Goal: Navigation & Orientation: Find specific page/section

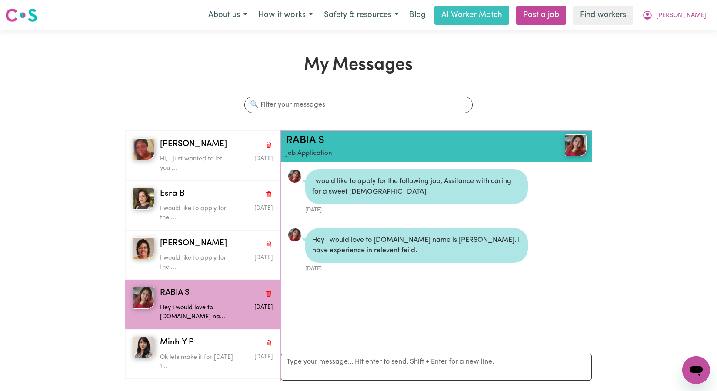
scroll to position [12, 0]
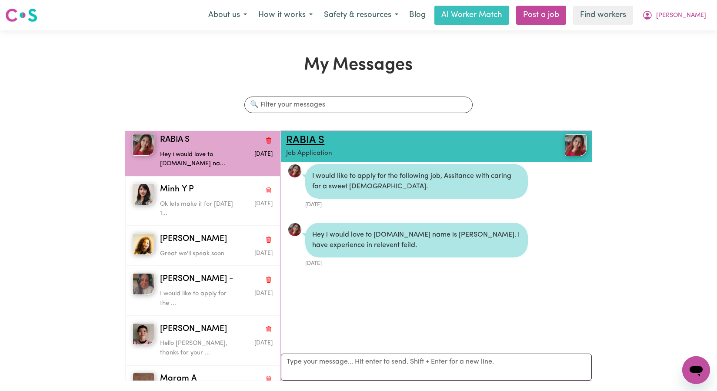
click at [311, 141] on link "RABIA S" at bounding box center [305, 140] width 38 height 10
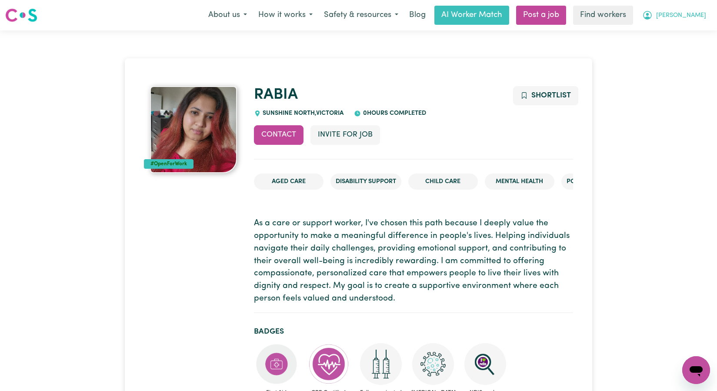
click at [703, 17] on span "[PERSON_NAME]" at bounding box center [681, 16] width 50 height 10
click at [682, 31] on link "My Dashboard" at bounding box center [677, 34] width 69 height 17
